Goal: Task Accomplishment & Management: Use online tool/utility

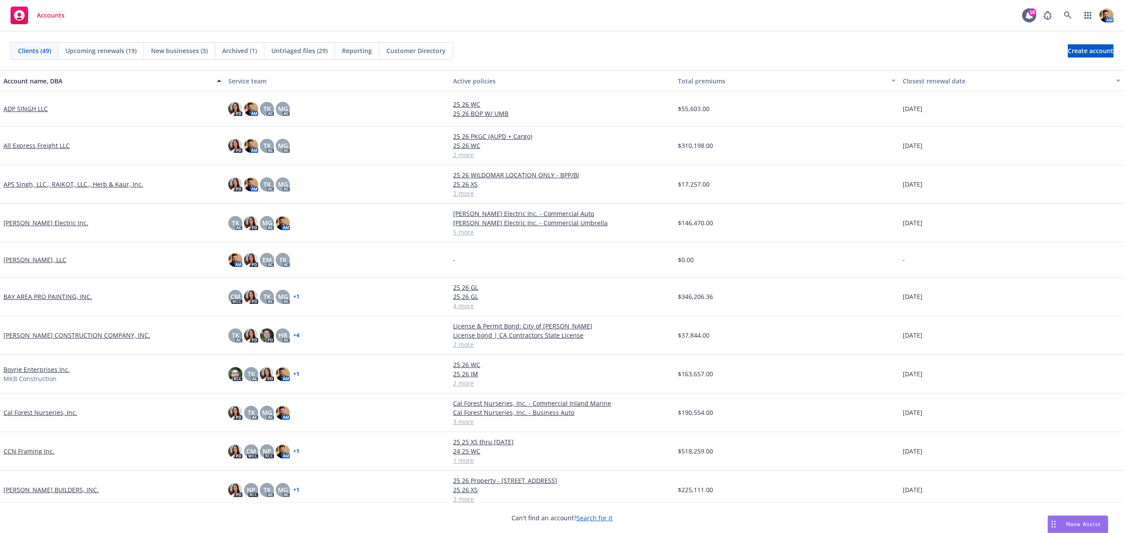
drag, startPoint x: 938, startPoint y: 79, endPoint x: 920, endPoint y: 81, distance: 18.0
click at [938, 79] on div "Closest renewal date" at bounding box center [1006, 80] width 208 height 9
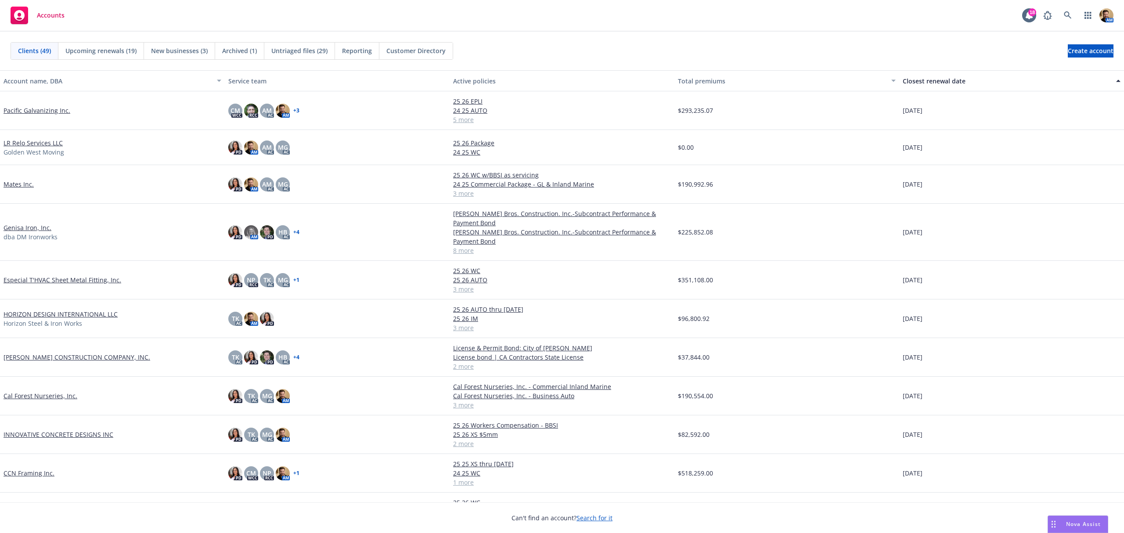
click at [38, 111] on link "Pacific Galvanizing Inc." at bounding box center [37, 110] width 67 height 9
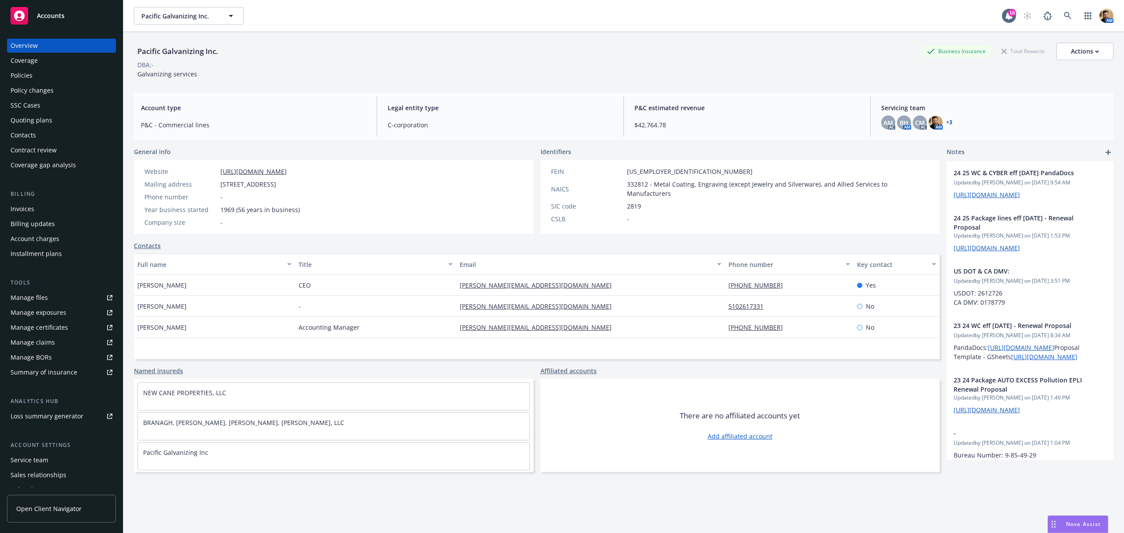
click at [29, 120] on div "Quoting plans" at bounding box center [32, 120] width 42 height 14
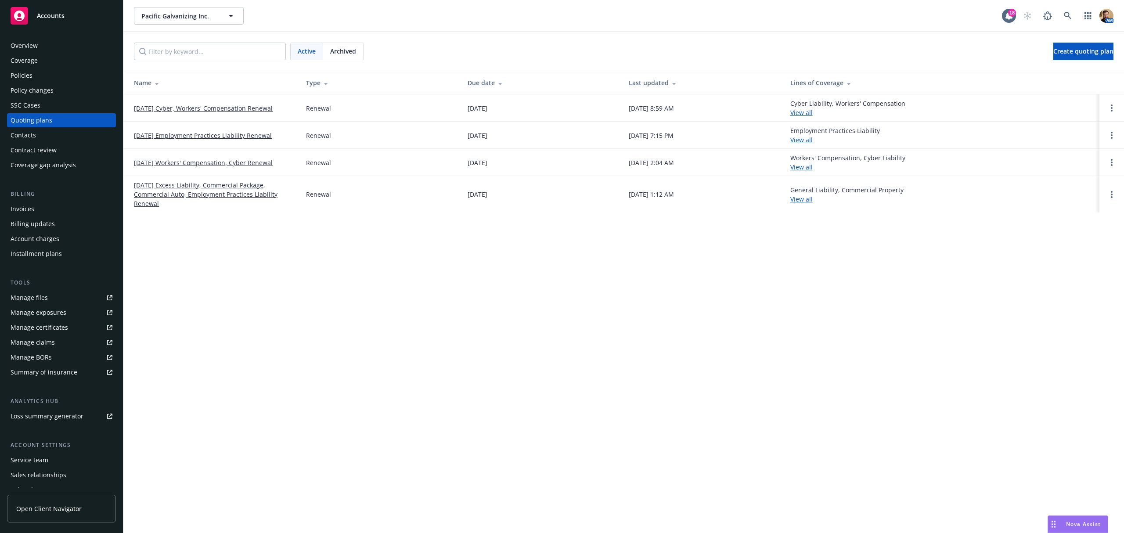
click at [208, 110] on link "[DATE] Cyber, Workers' Compensation Renewal" at bounding box center [203, 108] width 139 height 9
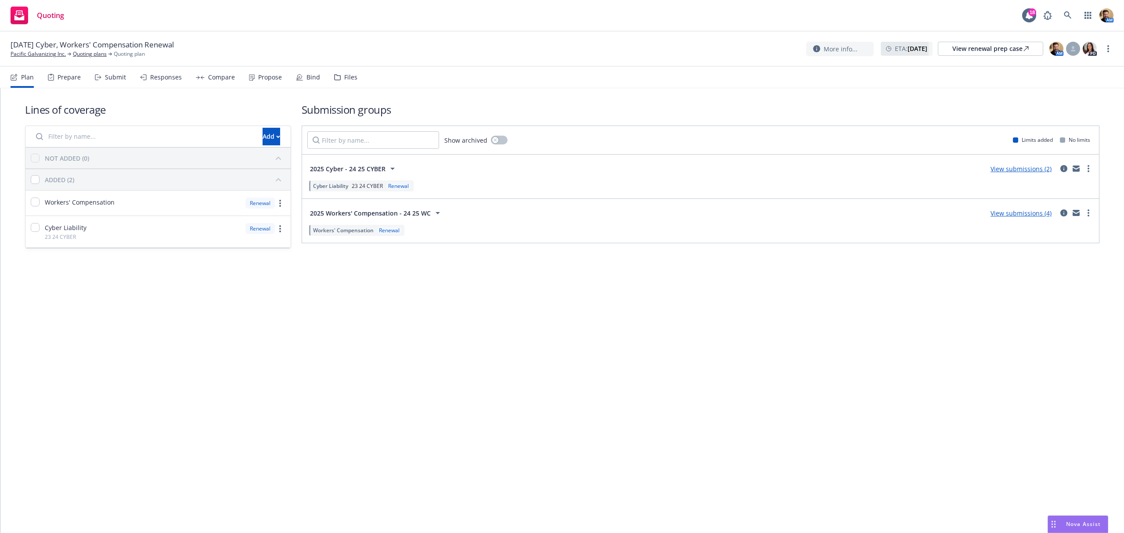
click at [111, 79] on div "Submit" at bounding box center [115, 77] width 21 height 7
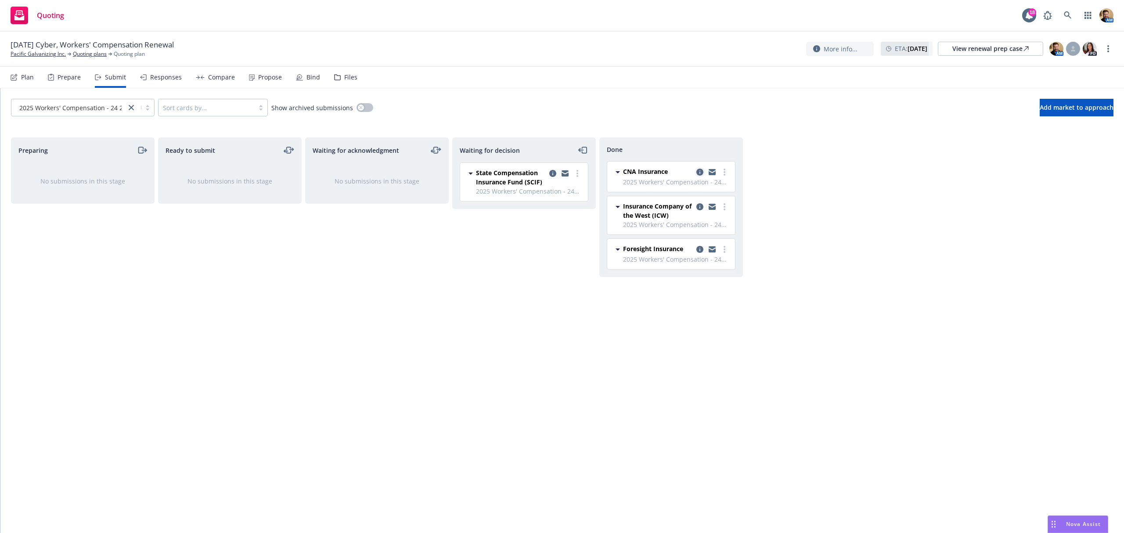
click at [698, 172] on icon "copy logging email" at bounding box center [699, 172] width 7 height 7
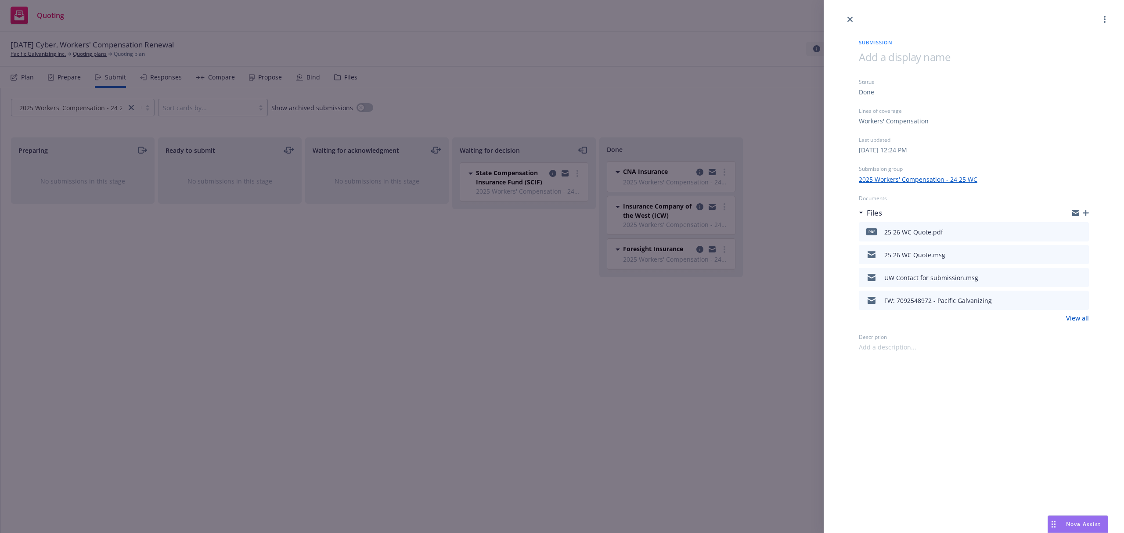
click at [1082, 255] on icon "preview file" at bounding box center [1080, 254] width 8 height 6
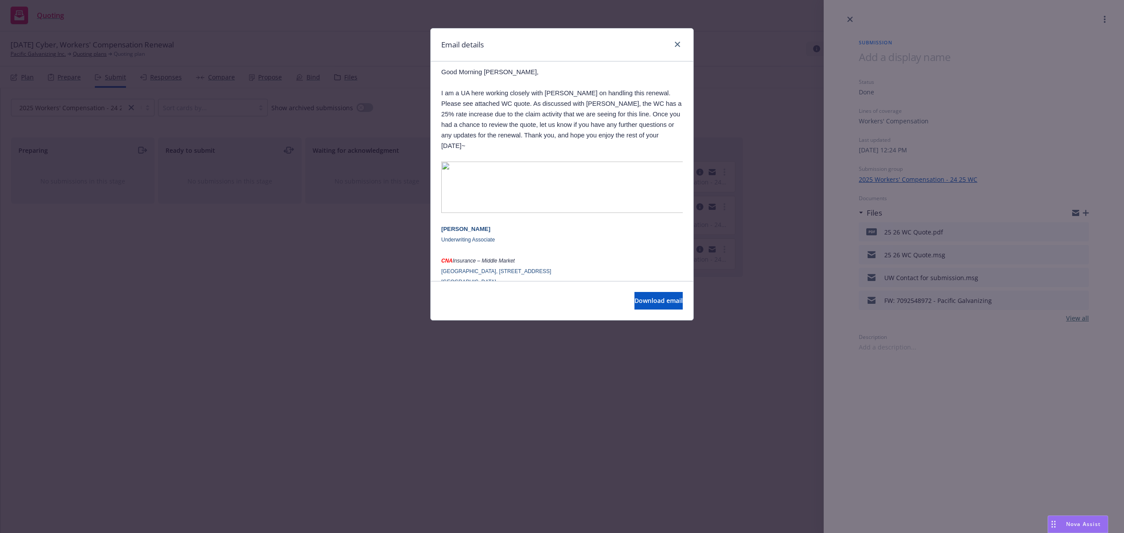
scroll to position [117, 0]
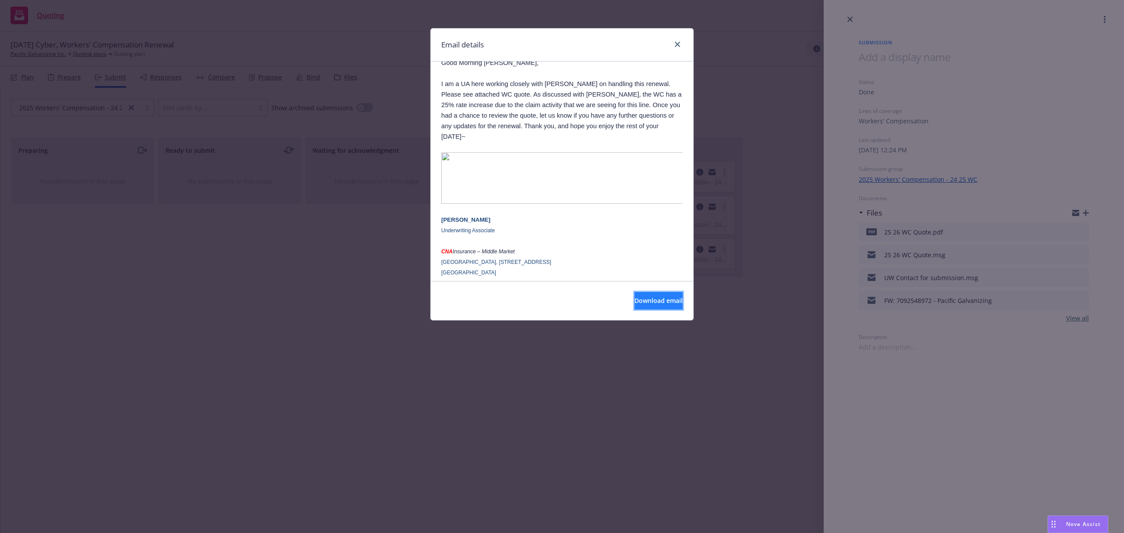
click at [634, 299] on span "Download email" at bounding box center [658, 300] width 48 height 8
click at [425, 406] on div "Email details RE: 7092548972 - Pacific Galvanizing - 0109503410 | 25-26 WC RENE…" at bounding box center [562, 266] width 1124 height 533
click at [677, 44] on icon "close" at bounding box center [677, 44] width 5 height 5
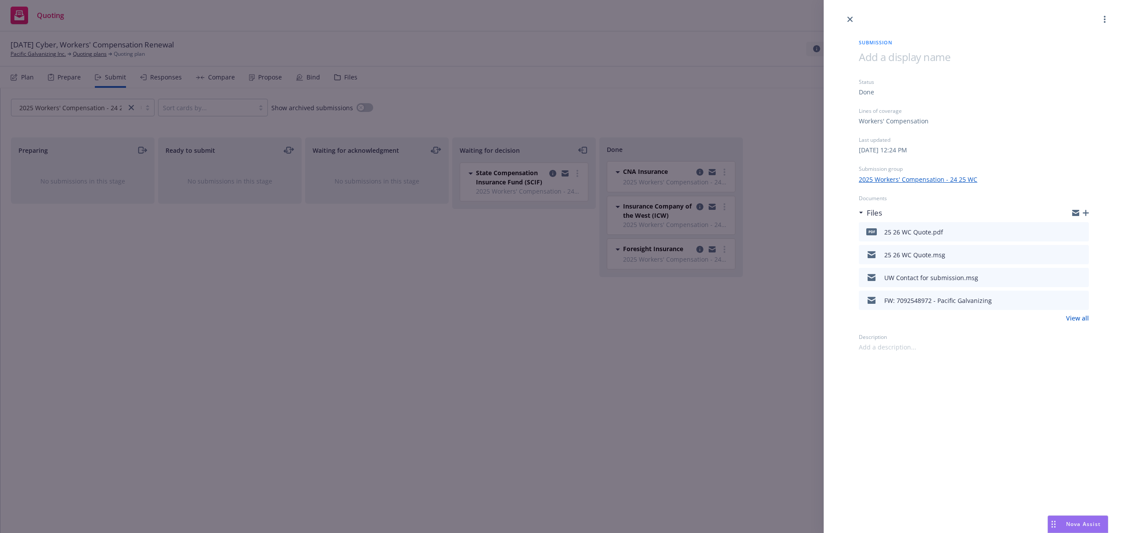
drag, startPoint x: 497, startPoint y: 356, endPoint x: 486, endPoint y: 246, distance: 110.7
click at [496, 352] on div "Submission Status Done Lines of coverage Workers' Compensation Last updated Fri…" at bounding box center [562, 266] width 1124 height 533
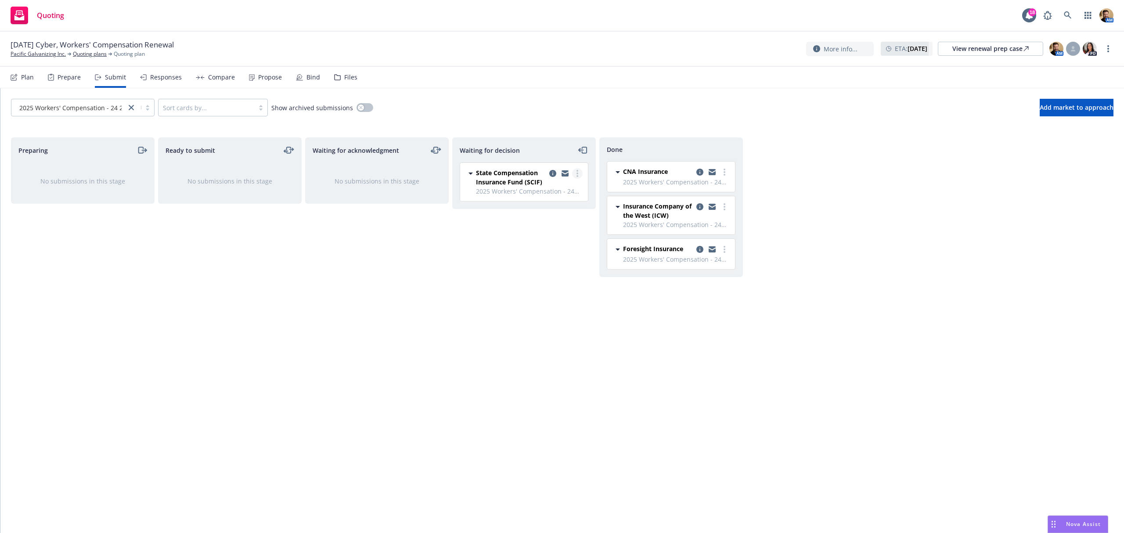
click at [578, 172] on link "more" at bounding box center [577, 173] width 11 height 11
click at [551, 226] on span "Add accepted decision" at bounding box center [538, 227] width 88 height 8
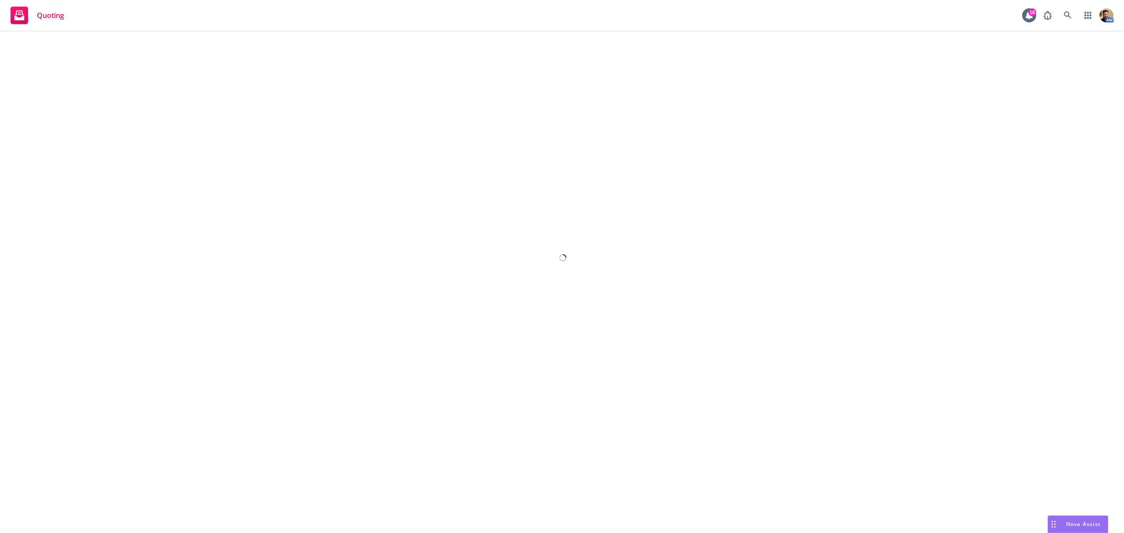
select select "12"
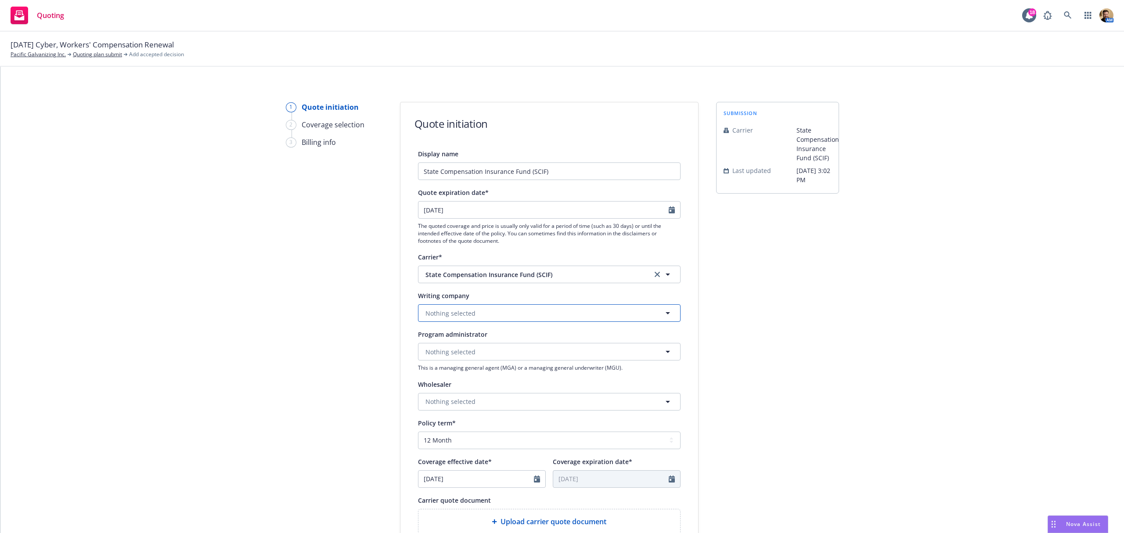
click at [525, 312] on button "Nothing selected" at bounding box center [549, 313] width 262 height 18
click at [497, 345] on span "Domestic - 35076" at bounding box center [481, 346] width 109 height 9
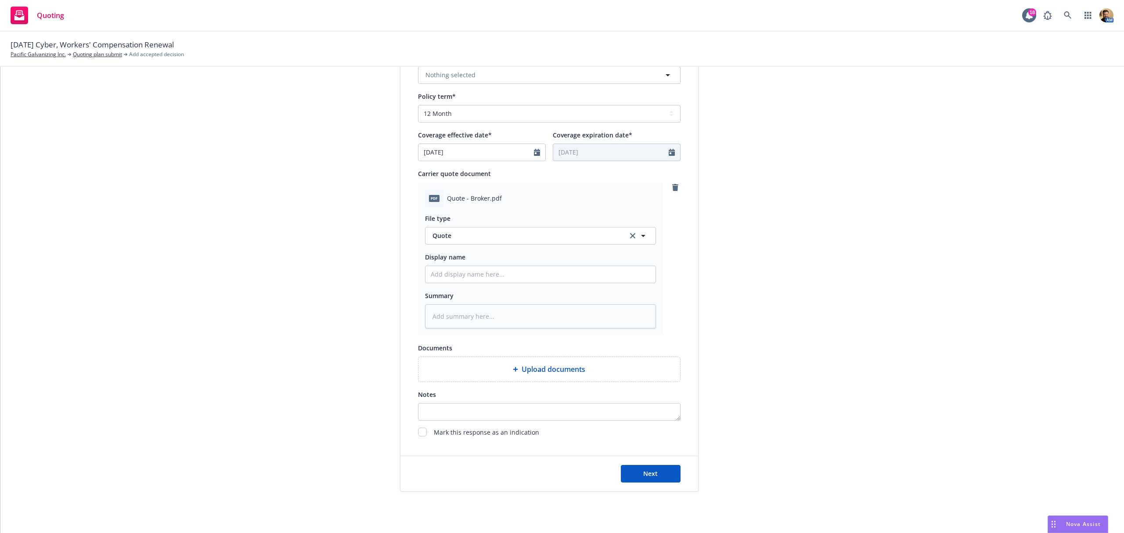
scroll to position [331, 0]
click at [495, 267] on input "Display name" at bounding box center [540, 270] width 230 height 17
type textarea "x"
type input "2"
type textarea "x"
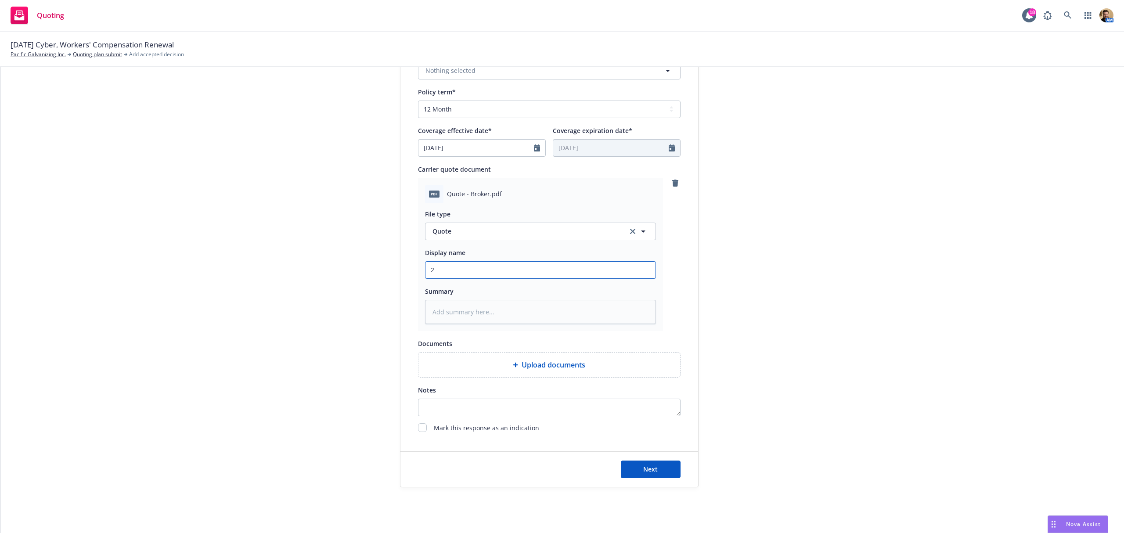
type input "25"
type textarea "x"
type input "25"
type textarea "x"
type input "25 2"
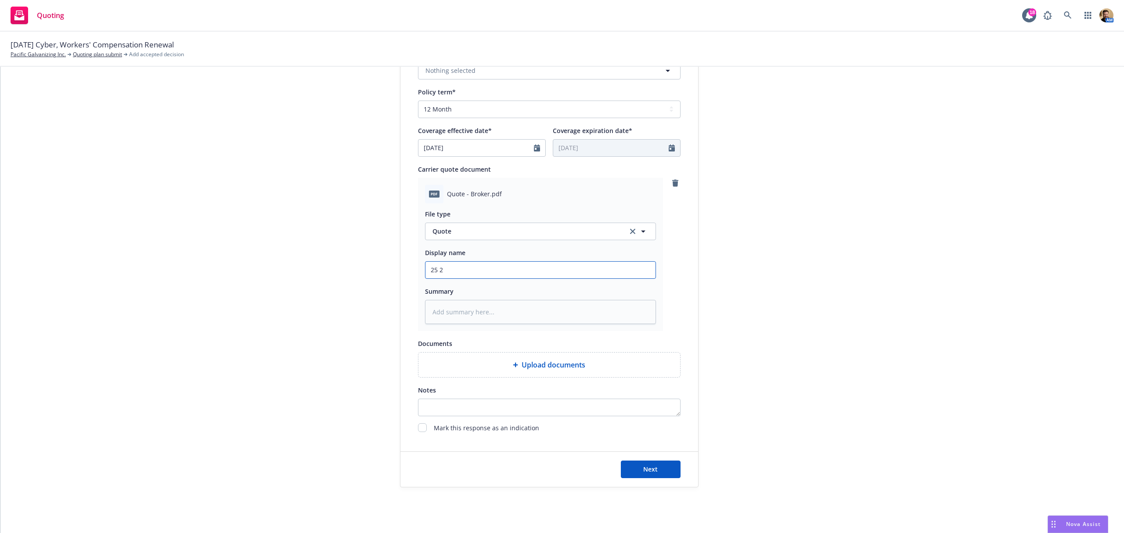
type textarea "x"
type input "25 26"
type textarea "x"
type input "25 26"
type textarea "x"
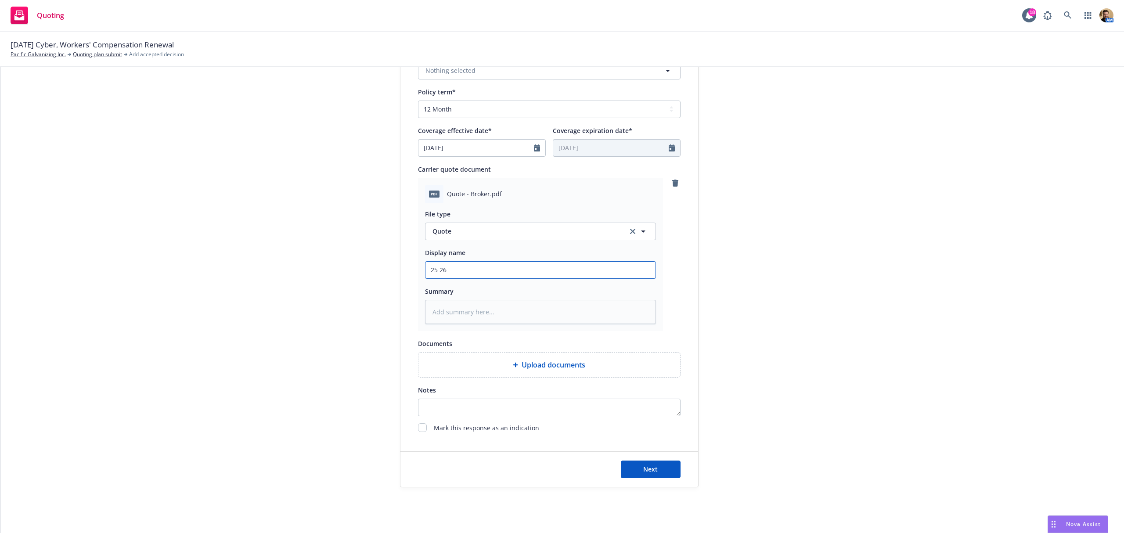
type input "25 26 W"
type textarea "x"
type input "25 26 WE"
type textarea "x"
type input "25 26 WEC"
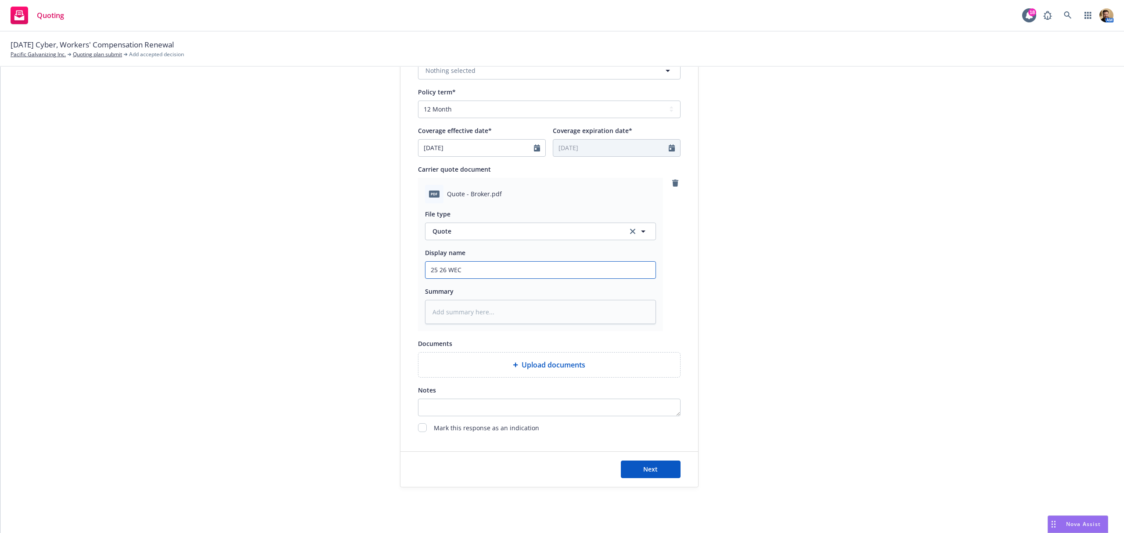
type textarea "x"
type input "25 26 WE"
type textarea "x"
type input "25 26 W"
type textarea "x"
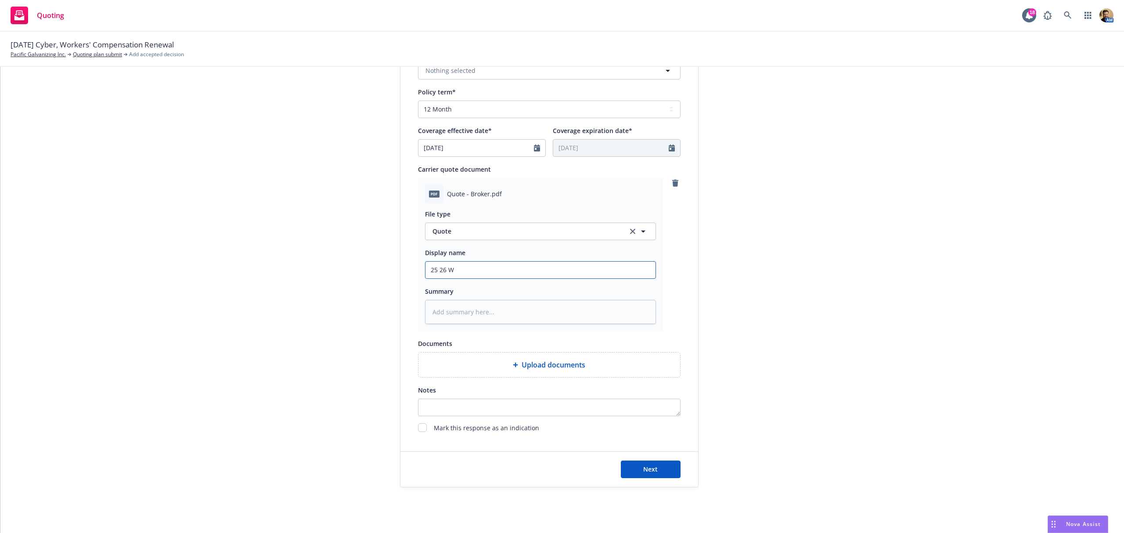
type input "25 26 WC"
type textarea "x"
type input "25 26 WC"
type textarea "x"
type input "25 26 WC u"
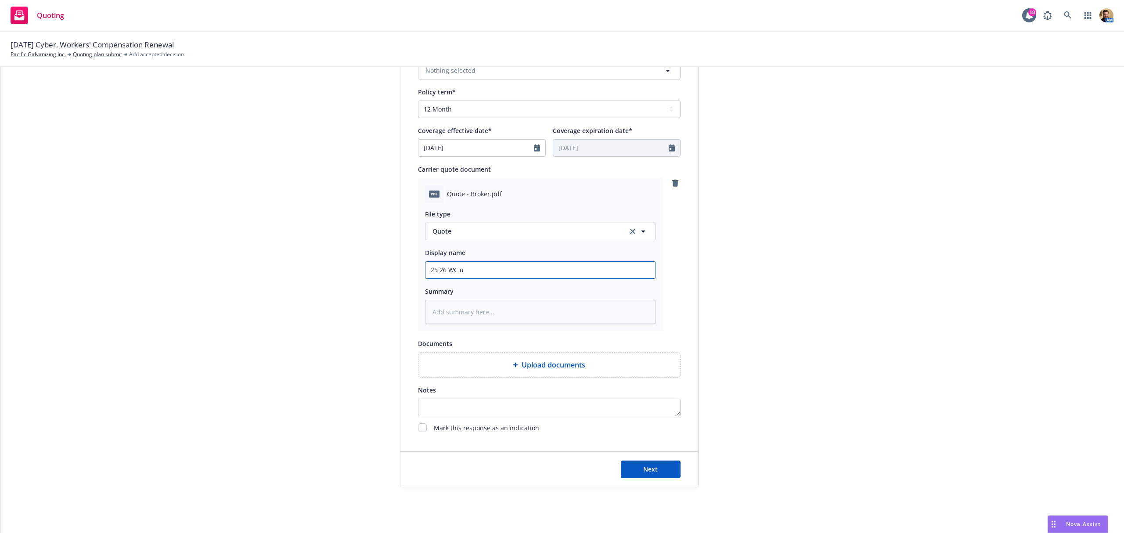
type textarea "x"
type input "25 26 WC"
type textarea "x"
type input "25 26 WC q"
type textarea "x"
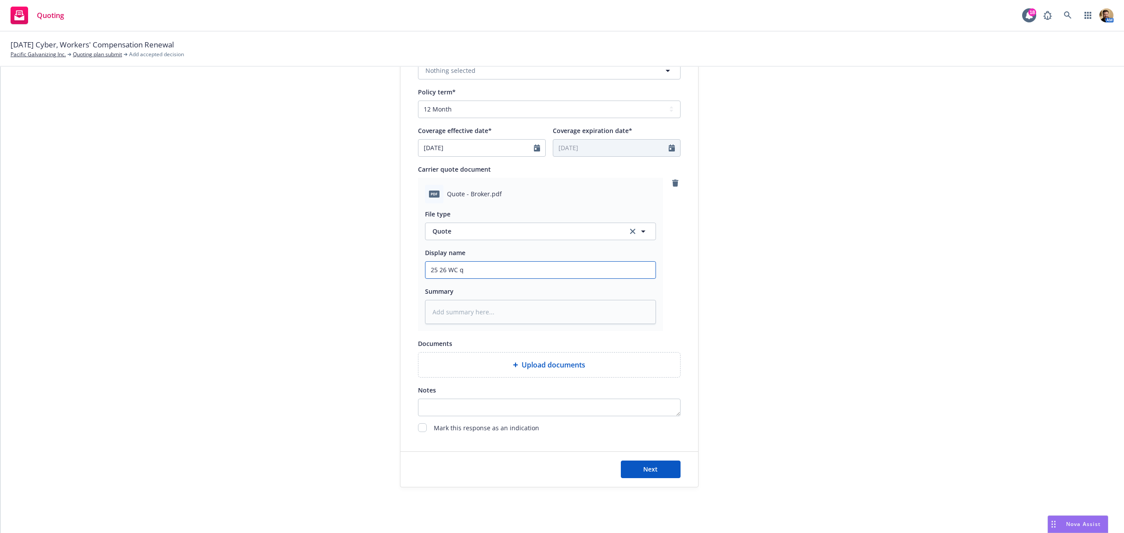
type input "25 26 WC qu"
type textarea "x"
type input "25 26 WC quo"
type textarea "x"
type input "25 26 WC quot"
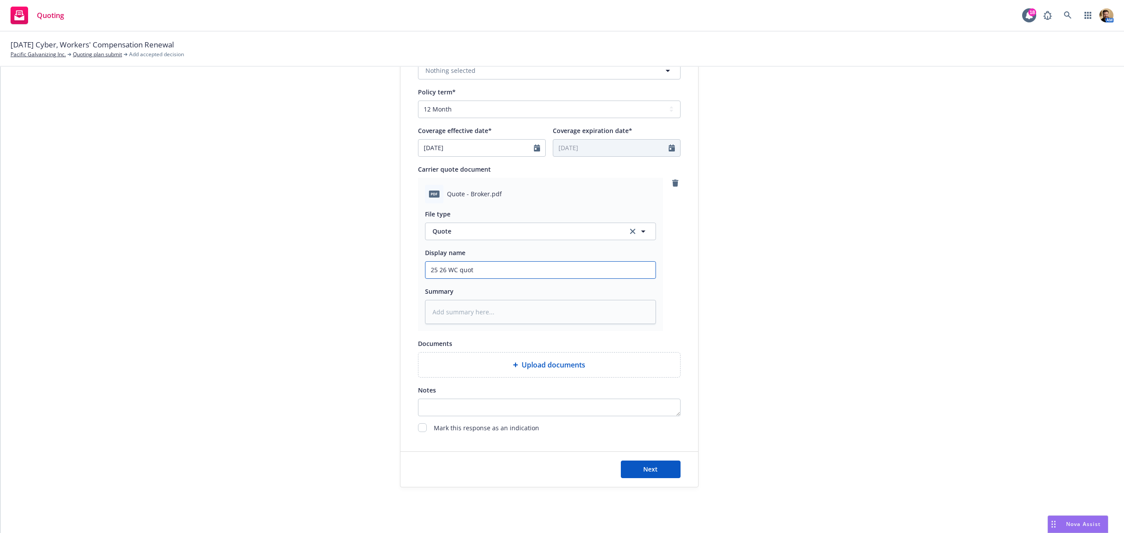
type textarea "x"
type input "25 26 WC quote"
type textarea "x"
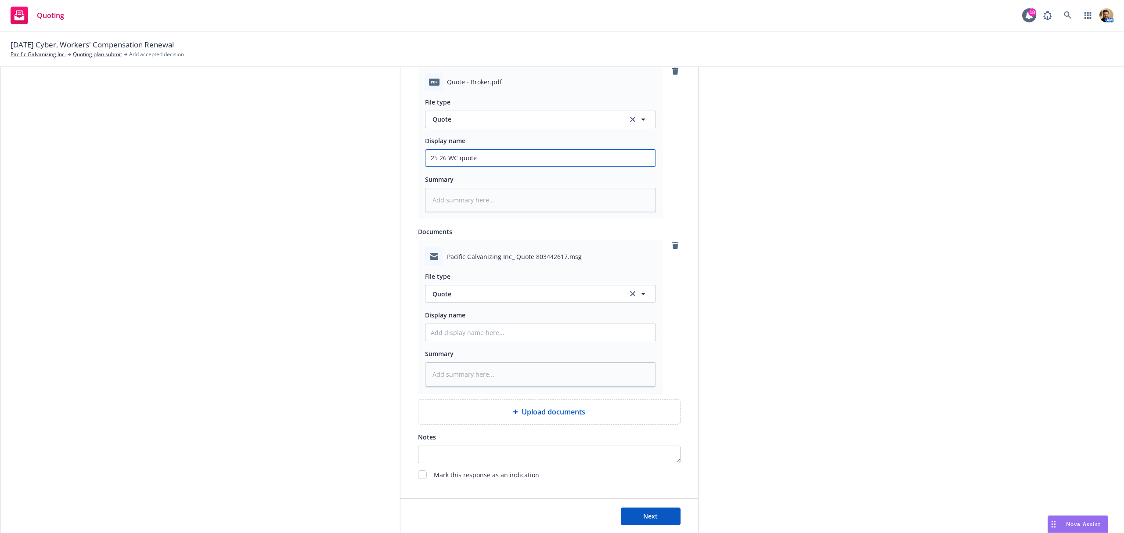
scroll to position [501, 0]
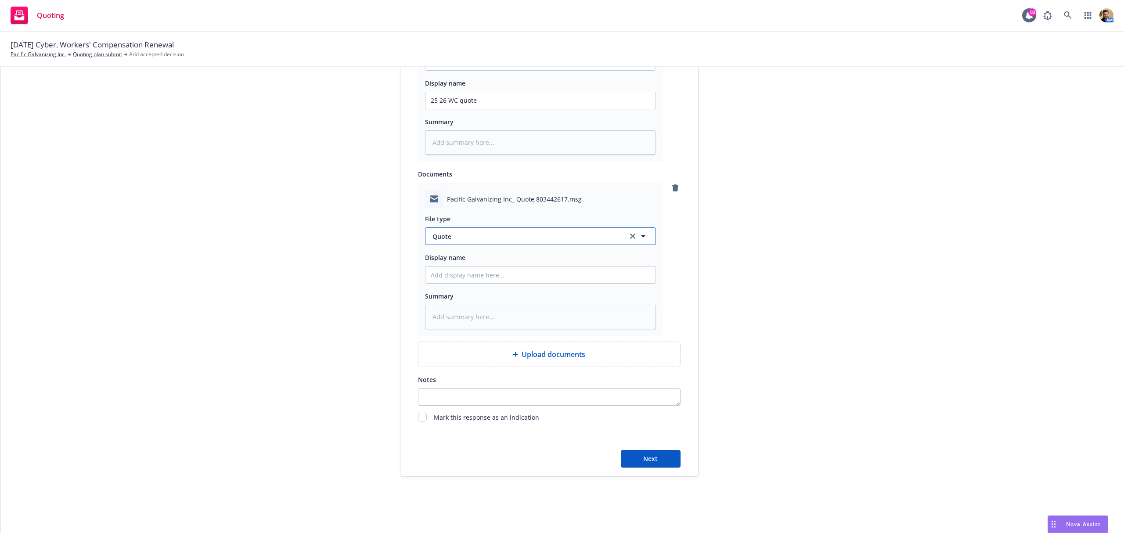
click at [480, 234] on span "Quote" at bounding box center [524, 236] width 185 height 9
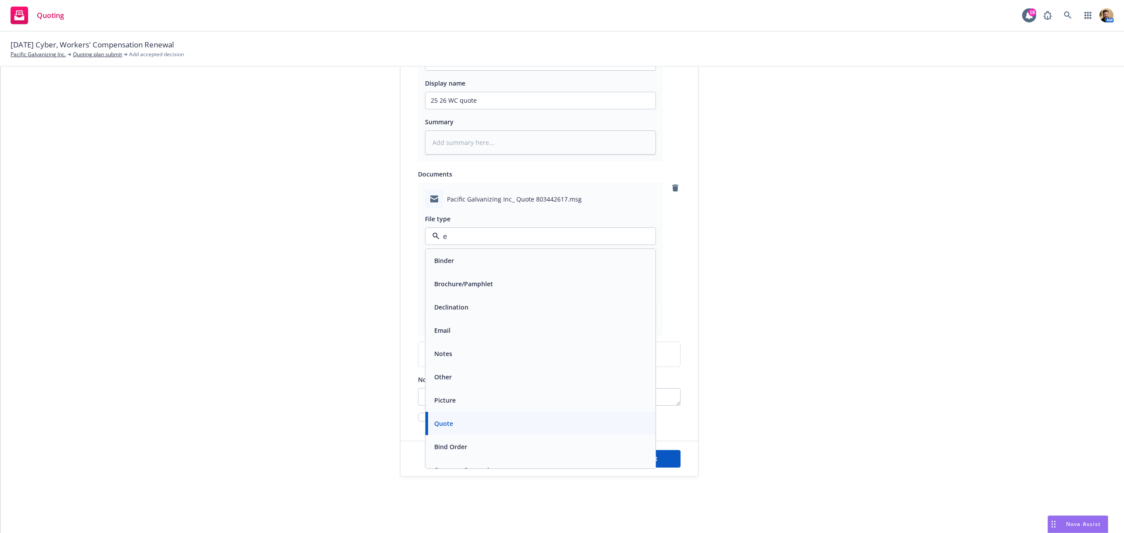
type input "em"
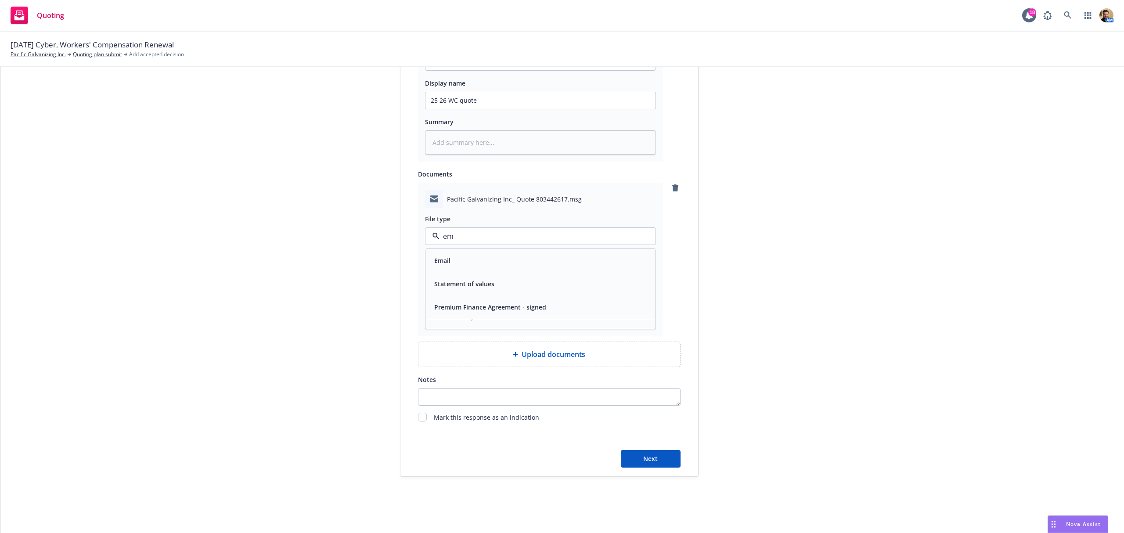
click at [470, 262] on div "Email" at bounding box center [540, 260] width 219 height 13
drag, startPoint x: 476, startPoint y: 100, endPoint x: 399, endPoint y: 106, distance: 77.5
click at [400, 106] on div "Display name State Compensation Insurance Fund (SCIF) Quote expiration date* 09…" at bounding box center [549, 35] width 298 height 775
click at [469, 109] on input "Display name" at bounding box center [540, 100] width 230 height 17
paste input "25 26 WC quote"
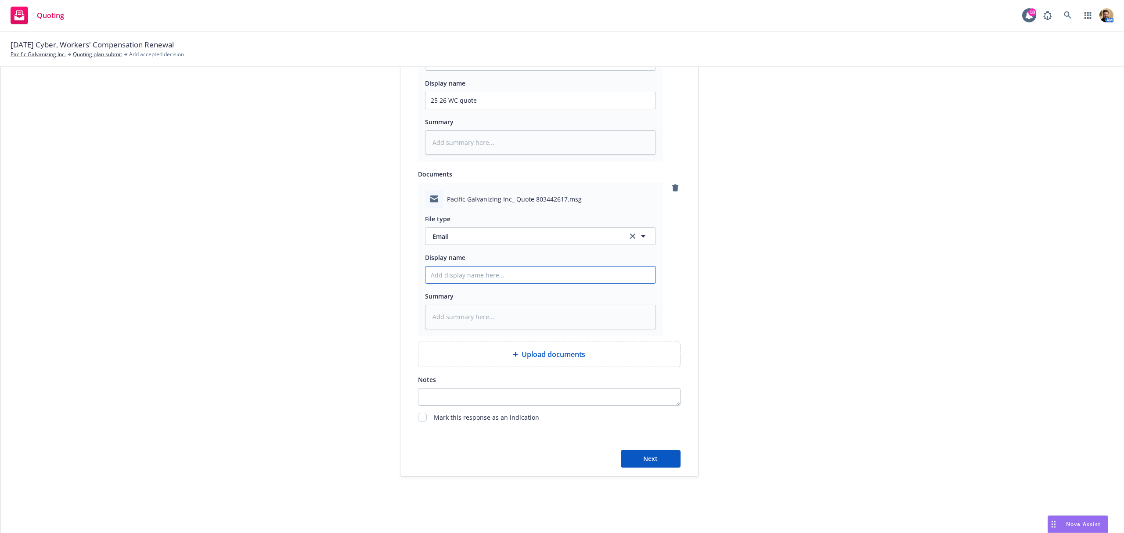
type textarea "x"
type input "25 26 WC quote"
click at [641, 463] on button "Next" at bounding box center [651, 459] width 60 height 18
type textarea "x"
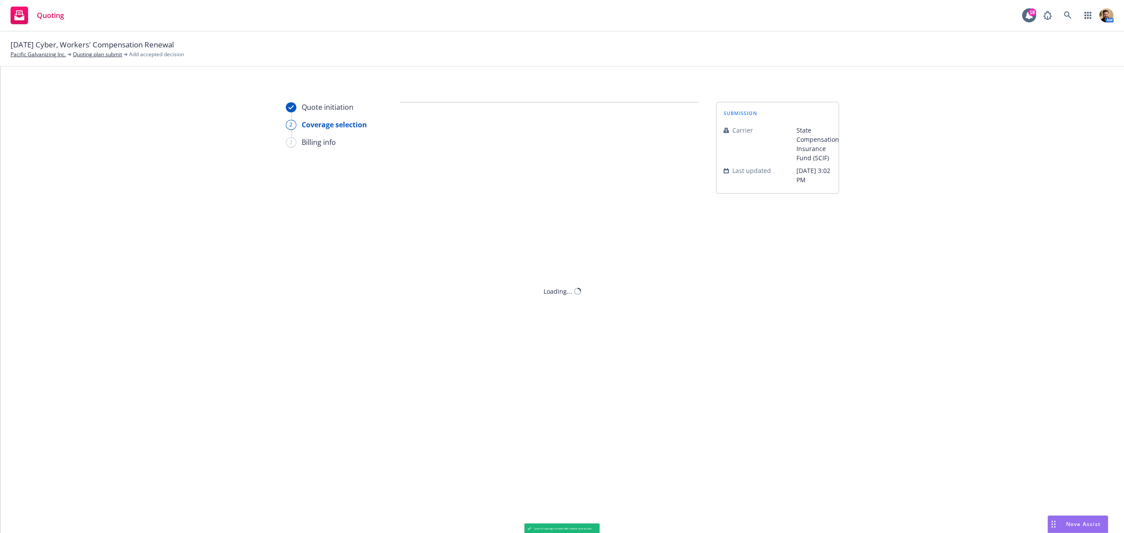
scroll to position [0, 0]
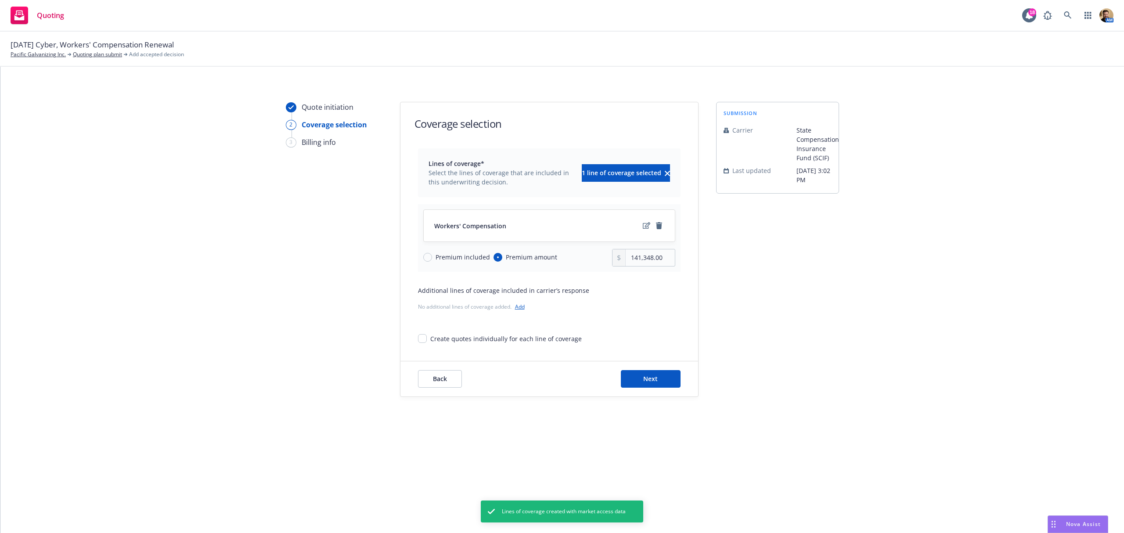
click at [621, 261] on div at bounding box center [618, 257] width 13 height 17
drag, startPoint x: 629, startPoint y: 259, endPoint x: 706, endPoint y: 254, distance: 77.4
click at [706, 254] on div "Quote initiation 2 Coverage selection 3 Billing info Coverage selection Lines o…" at bounding box center [562, 249] width 1102 height 295
type input "1.00"
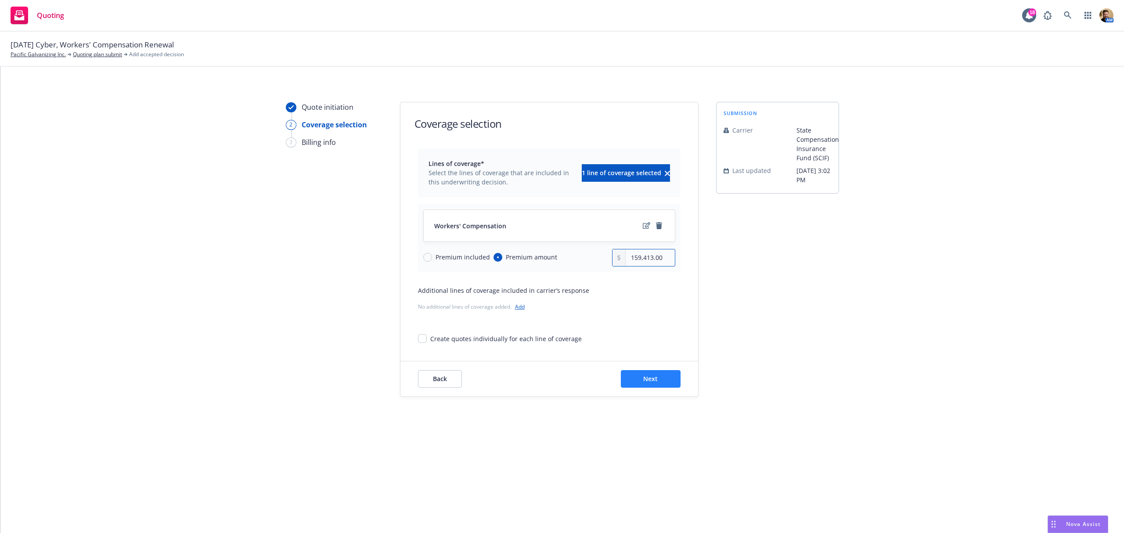
type input "159,413.00"
click at [650, 383] on span "Next" at bounding box center [650, 378] width 14 height 8
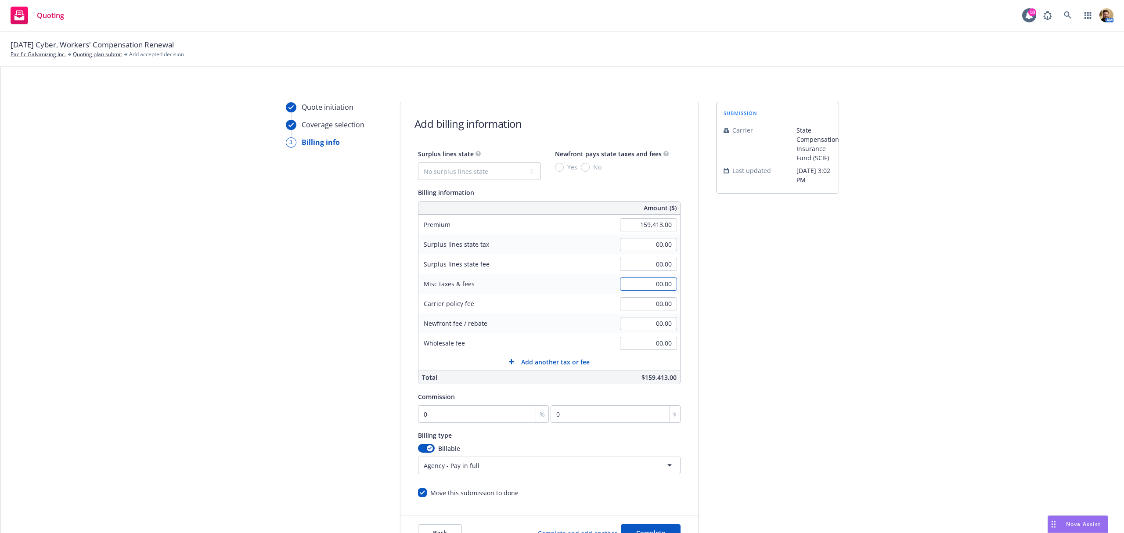
click at [637, 282] on input "00.00" at bounding box center [648, 283] width 57 height 13
type input "8,030.43"
type input "1"
type input "1594.13"
type input "13"
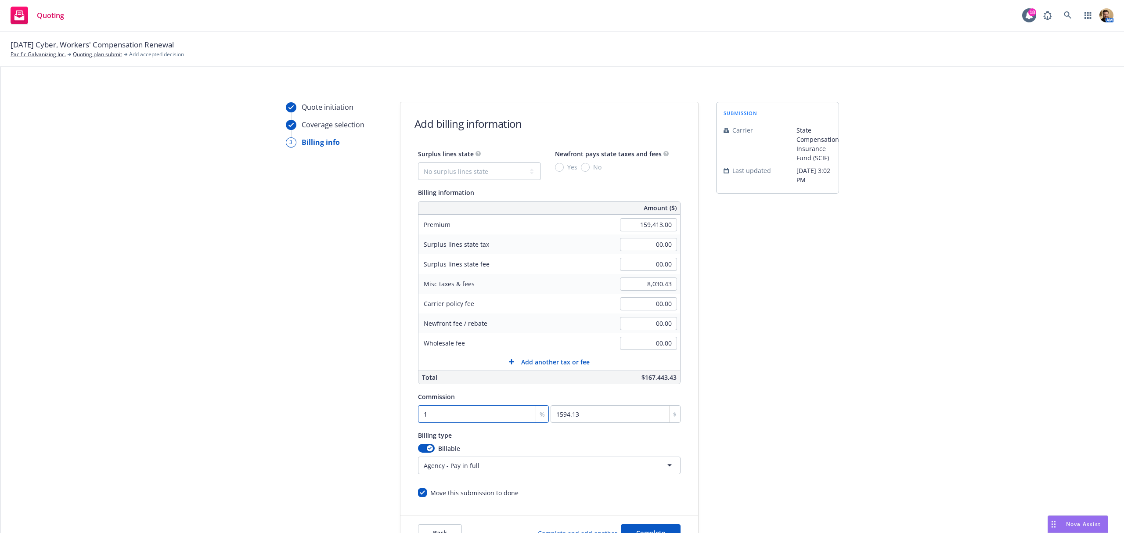
type input "20723.69"
type input "13"
click at [470, 467] on html "Quoting 18 AM 09/01/25 Cyber, Workers' Compensation Renewal Pacific Galvanizing…" at bounding box center [562, 266] width 1124 height 533
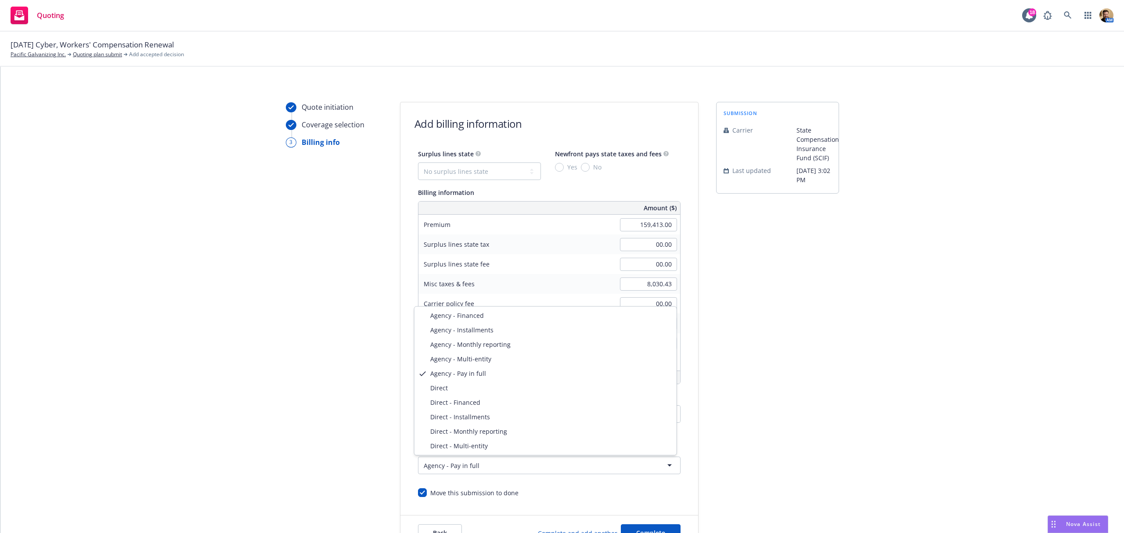
select select "DIRECT"
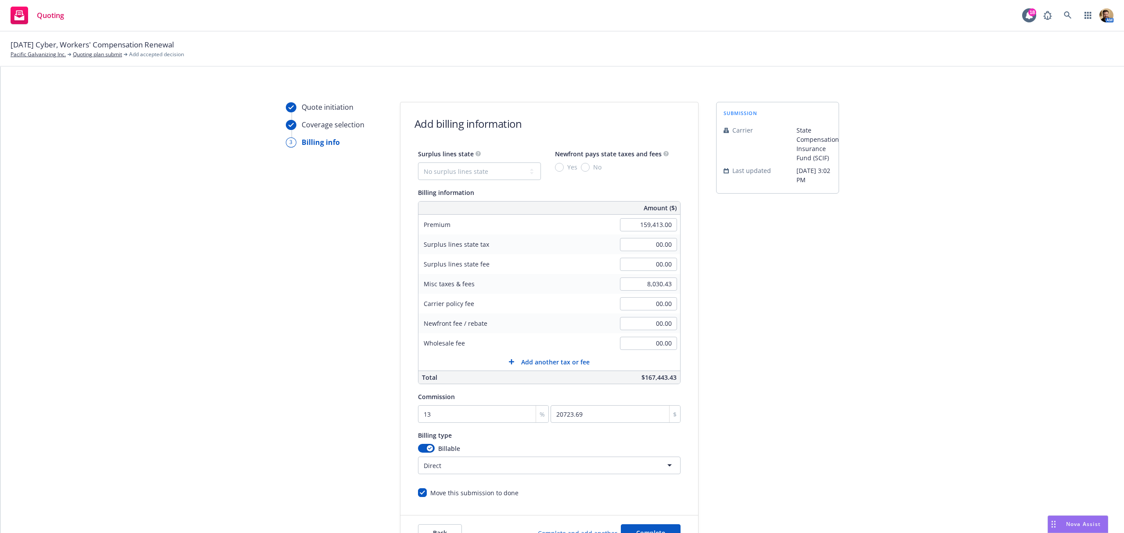
click at [740, 434] on div "submission Carrier State Compensation Insurance Fund (SCIF) Last updated 8/25, …" at bounding box center [777, 326] width 123 height 449
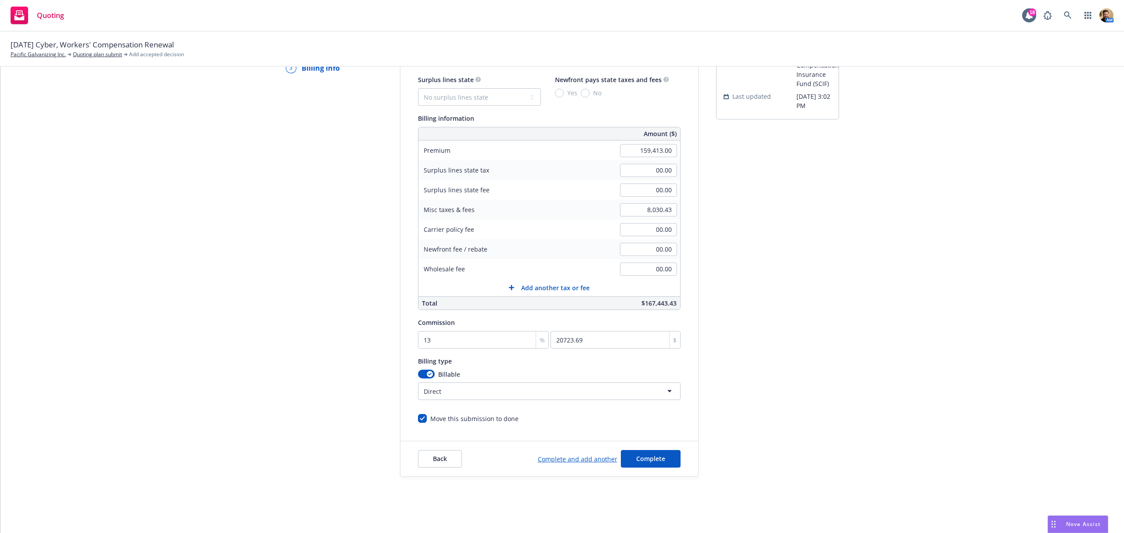
scroll to position [75, 0]
click at [651, 460] on span "Complete" at bounding box center [650, 458] width 29 height 8
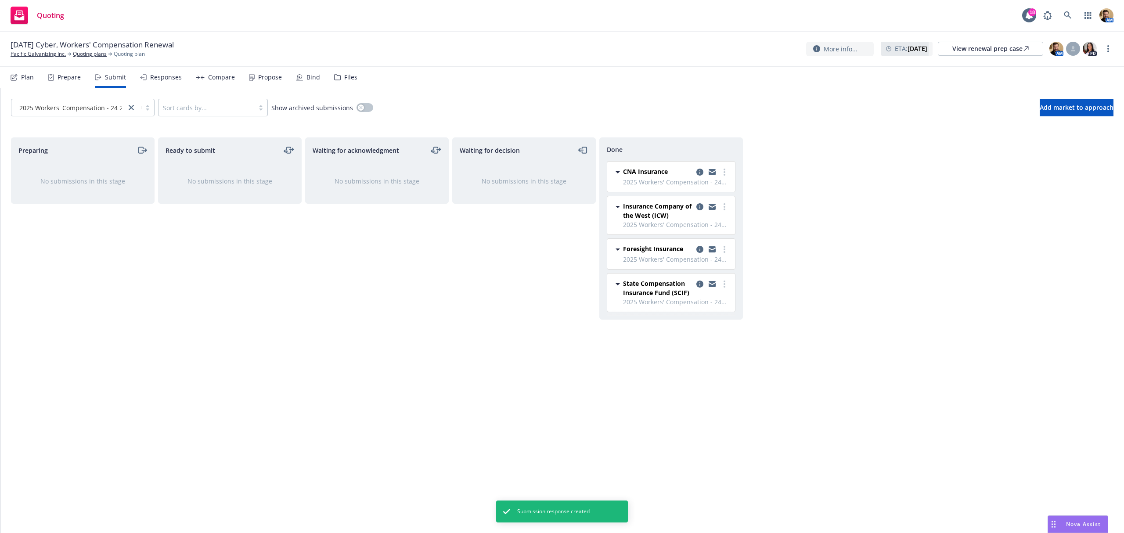
click at [157, 80] on div "Responses" at bounding box center [166, 77] width 32 height 7
